Goal: Task Accomplishment & Management: Manage account settings

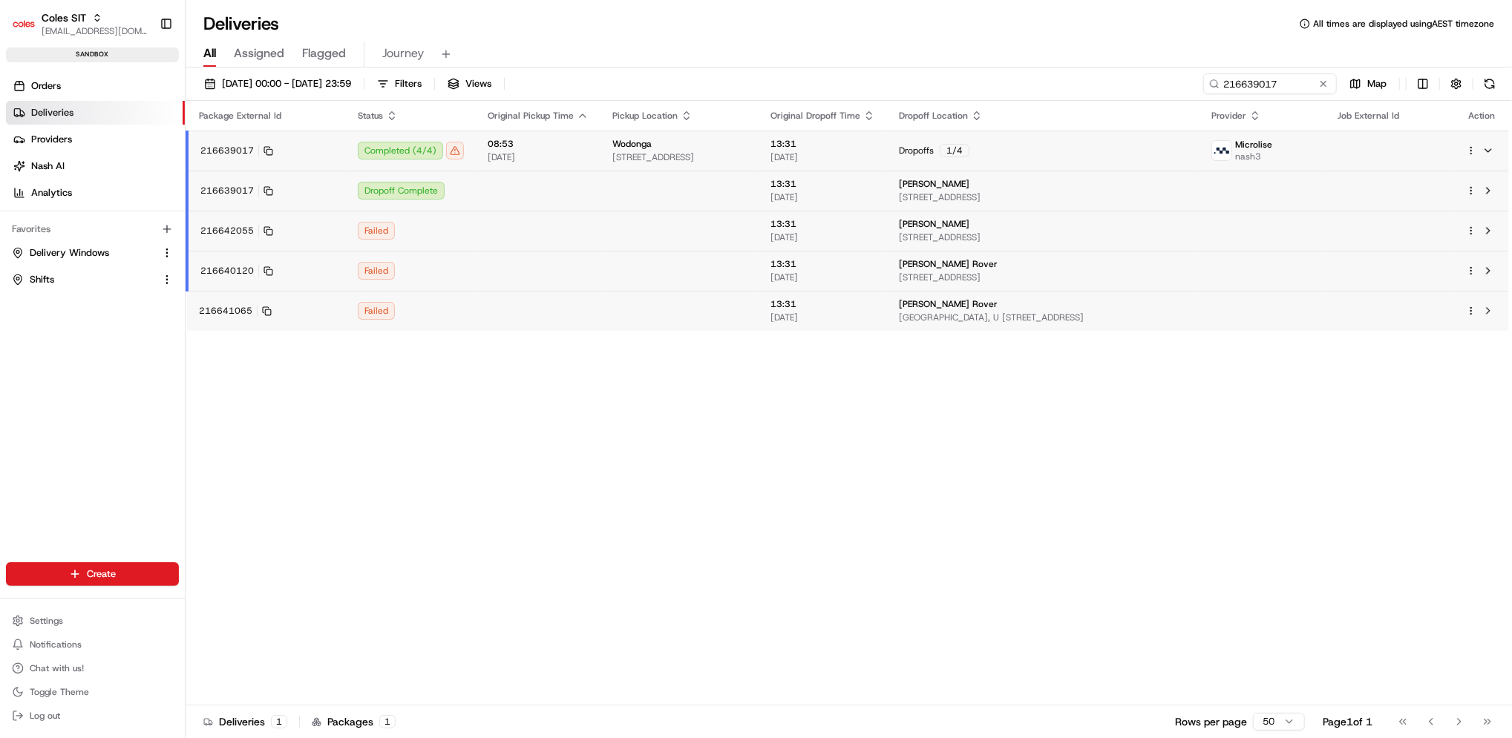
scroll to position [217, 0]
click at [79, 255] on span "Delivery Windows" at bounding box center [69, 252] width 79 height 13
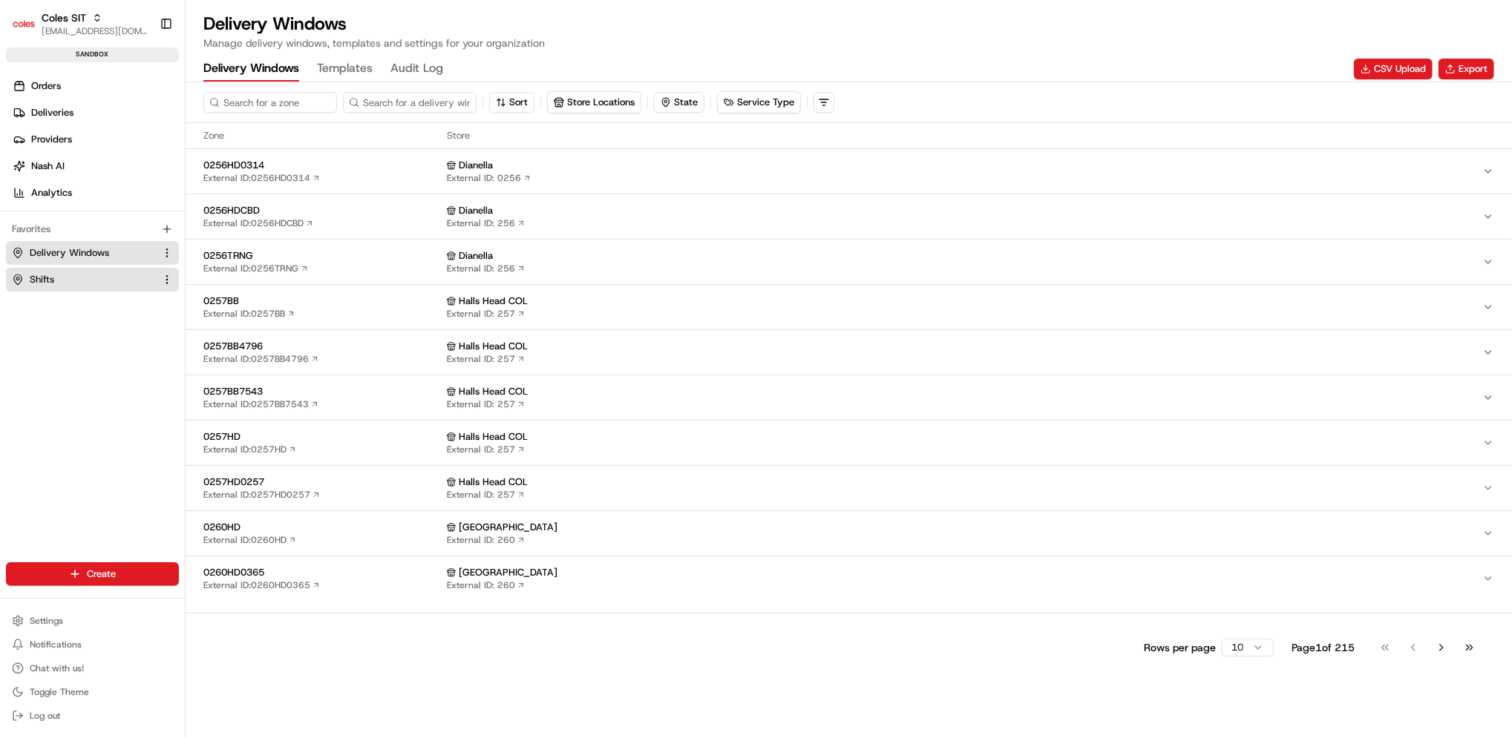
click at [82, 270] on button "Shifts" at bounding box center [92, 280] width 173 height 24
click at [65, 609] on div "Settings Notifications Chat with us! Toggle Theme Log out" at bounding box center [92, 669] width 185 height 128
click at [72, 617] on button "Settings" at bounding box center [92, 621] width 173 height 21
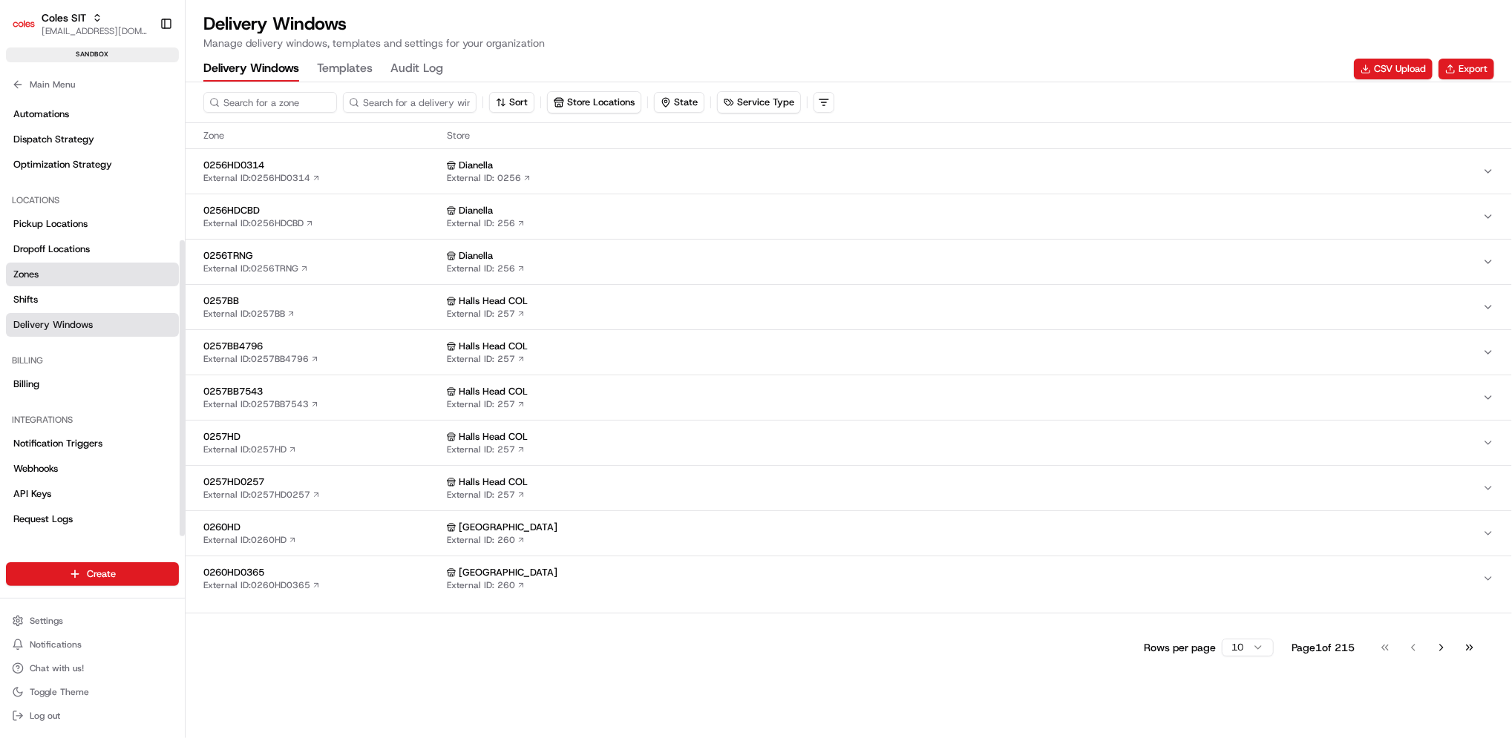
click at [37, 276] on span "Zones" at bounding box center [25, 274] width 25 height 13
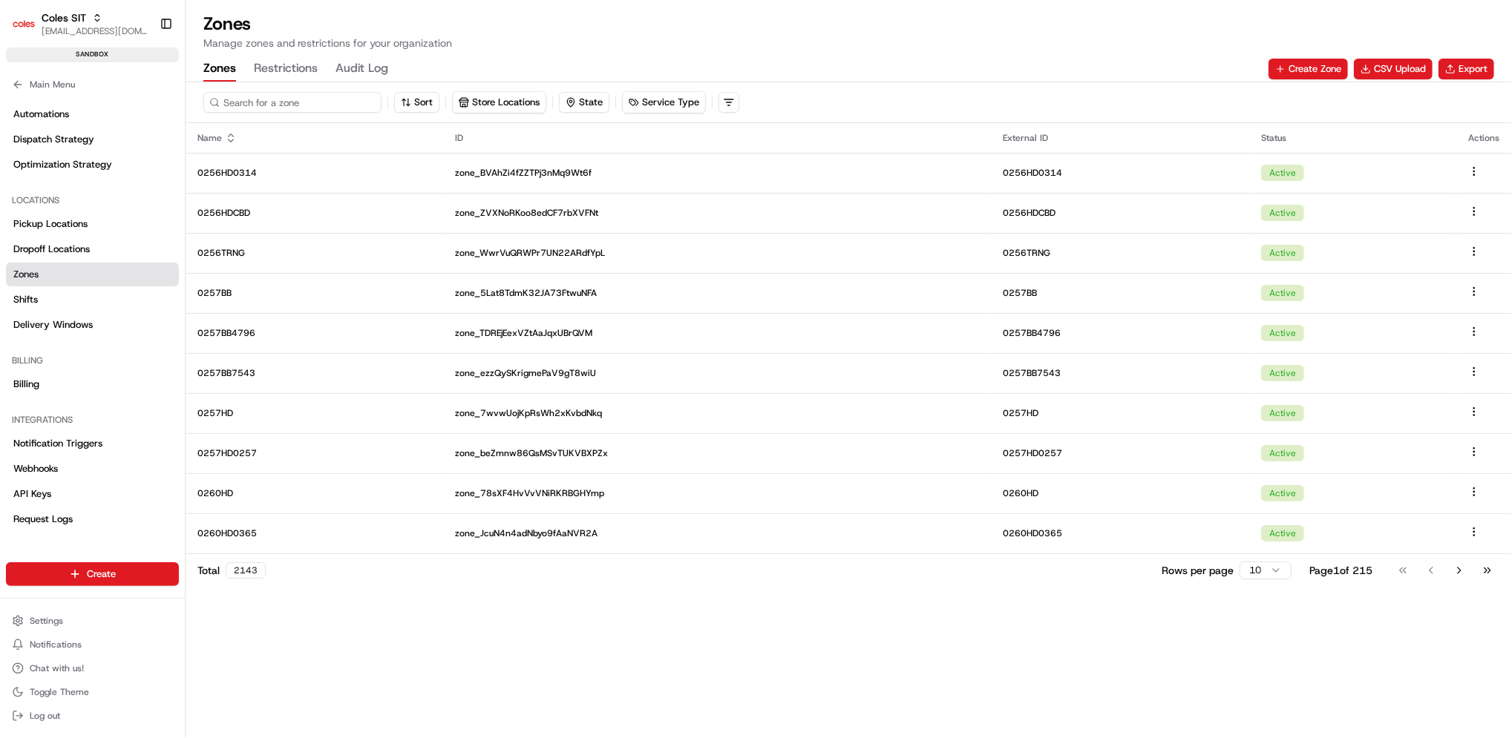
click at [310, 93] on input at bounding box center [292, 102] width 178 height 21
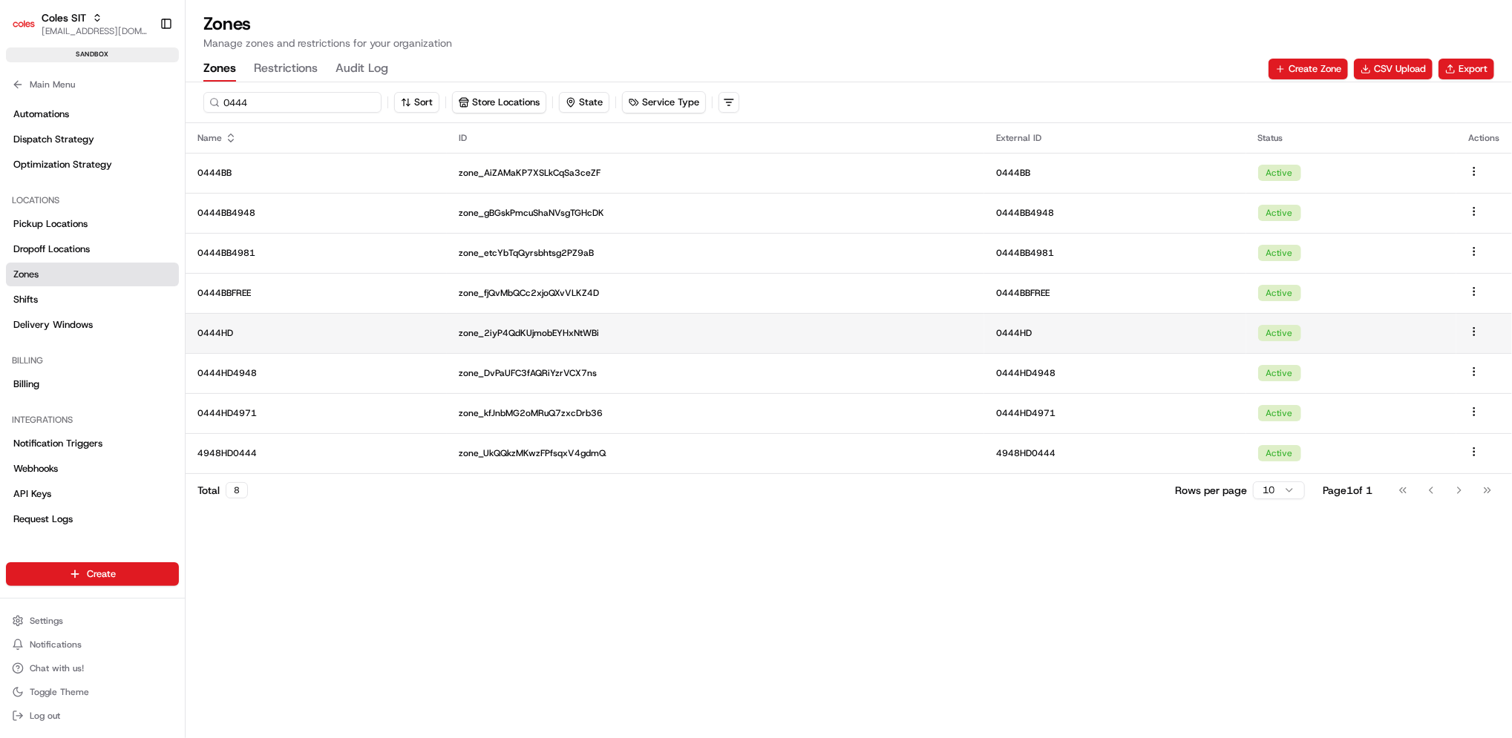
type input "0444"
click at [217, 332] on p "0444HD" at bounding box center [315, 333] width 237 height 12
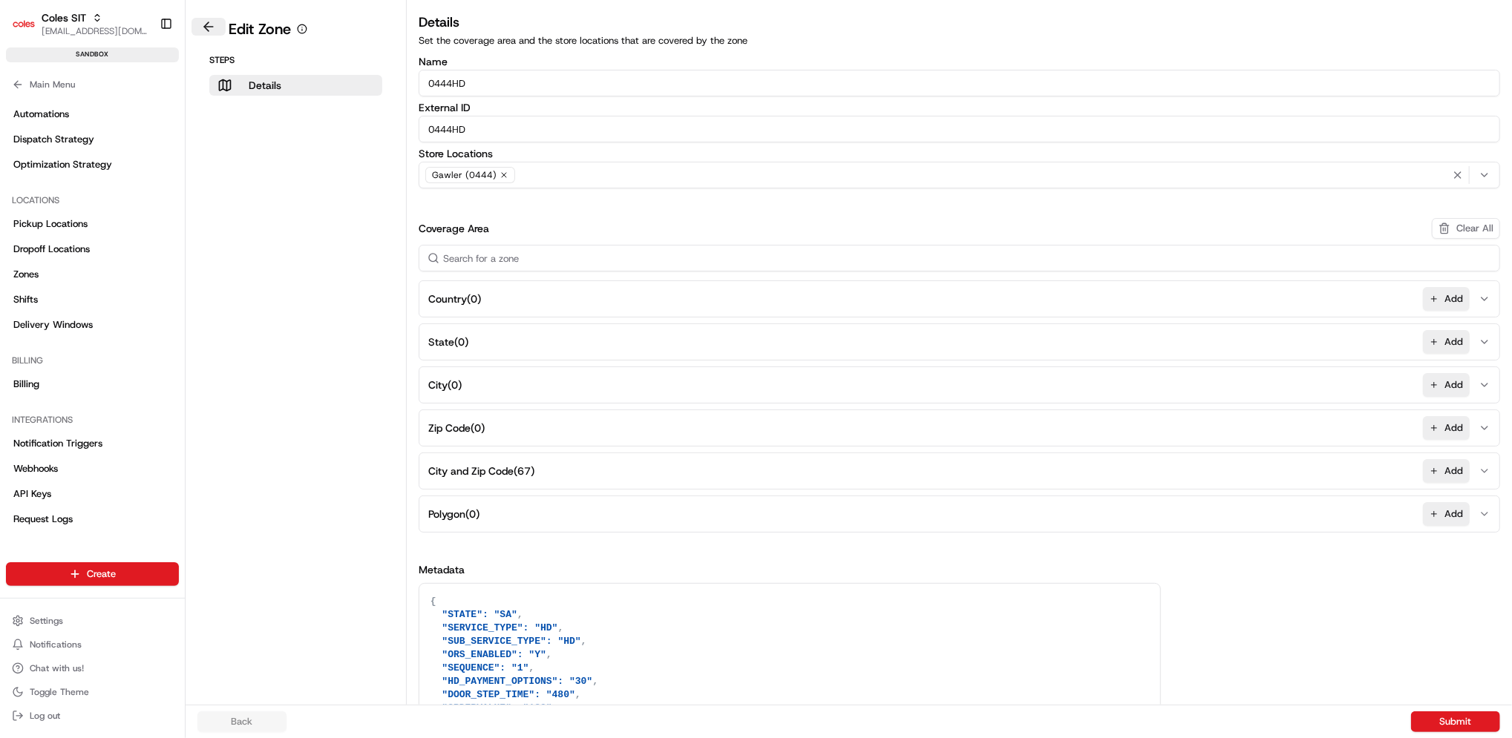
click at [209, 31] on button at bounding box center [208, 27] width 34 height 18
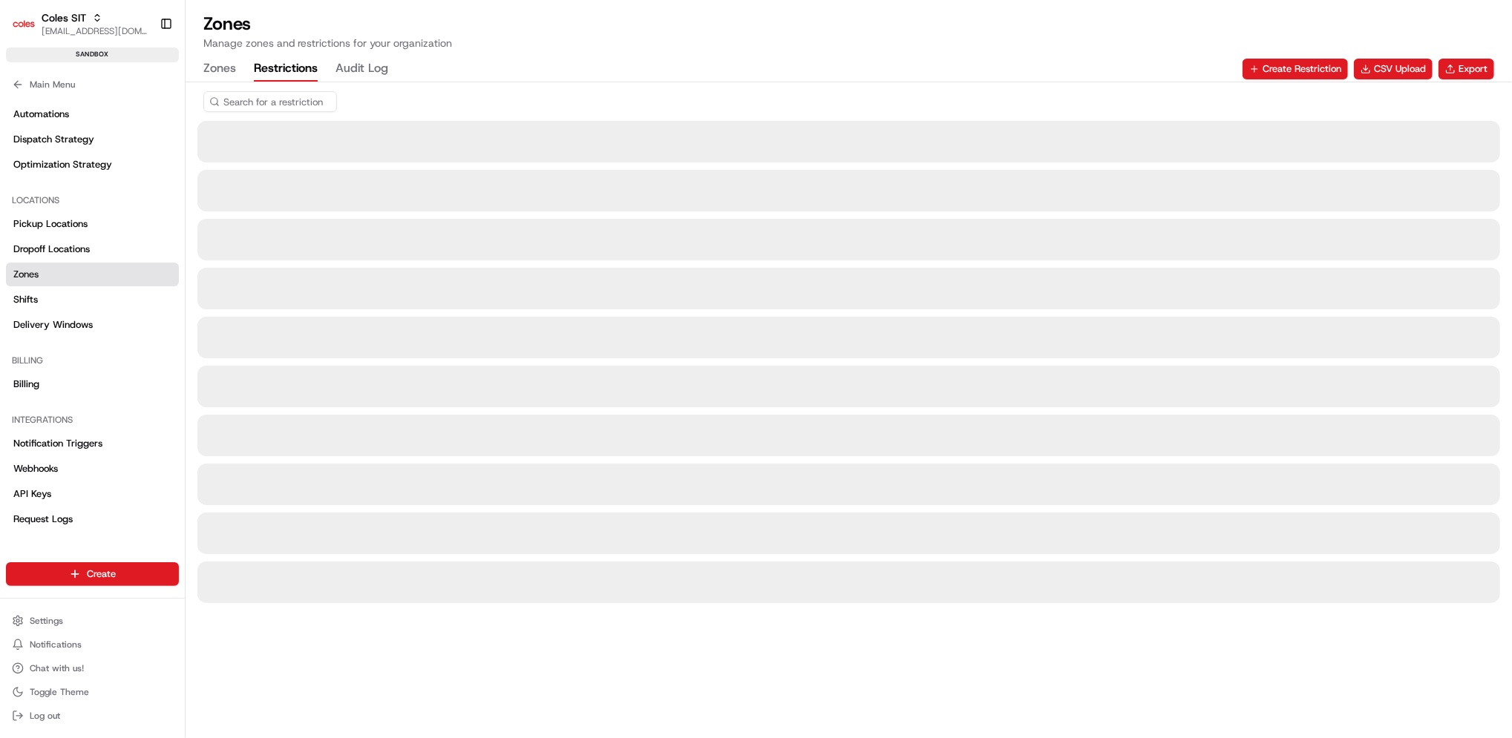
click at [289, 77] on button "Restrictions" at bounding box center [286, 68] width 64 height 25
click at [219, 69] on button "Zones" at bounding box center [219, 68] width 33 height 25
